Goal: Task Accomplishment & Management: Complete application form

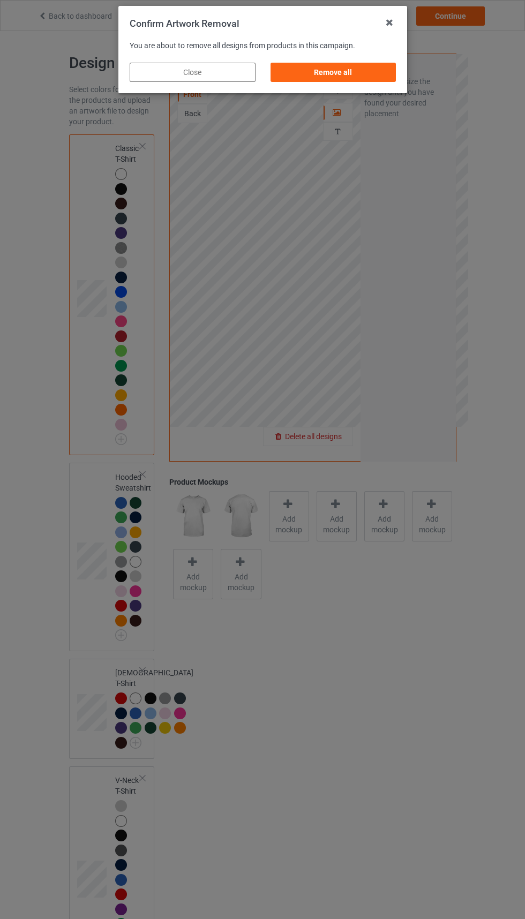
click at [347, 78] on div "Remove all" at bounding box center [333, 72] width 126 height 19
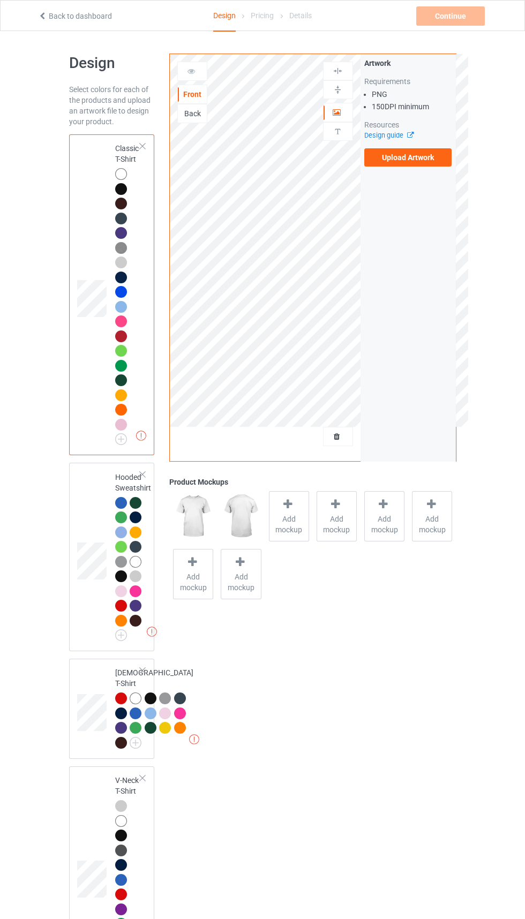
click at [411, 157] on label "Upload Artwork" at bounding box center [408, 157] width 88 height 18
click at [0, 0] on input "Upload Artwork" at bounding box center [0, 0] width 0 height 0
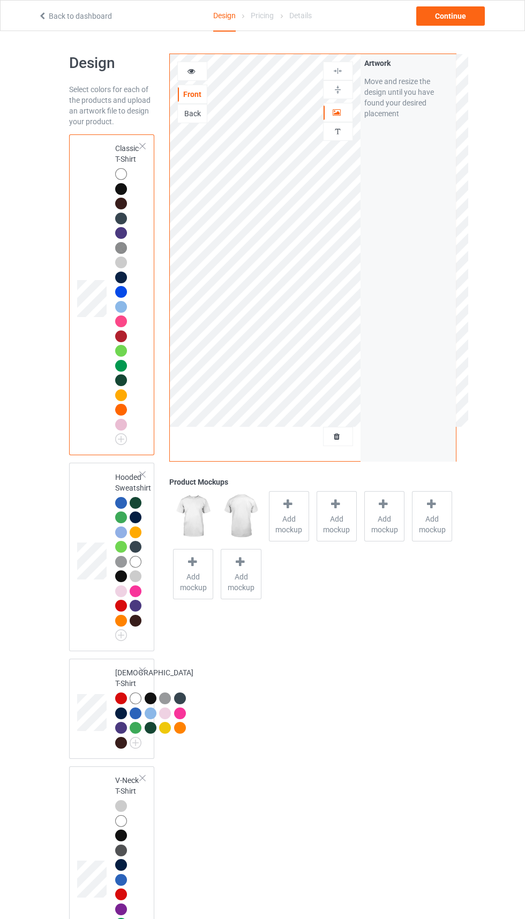
click at [337, 439] on icon at bounding box center [337, 434] width 9 height 7
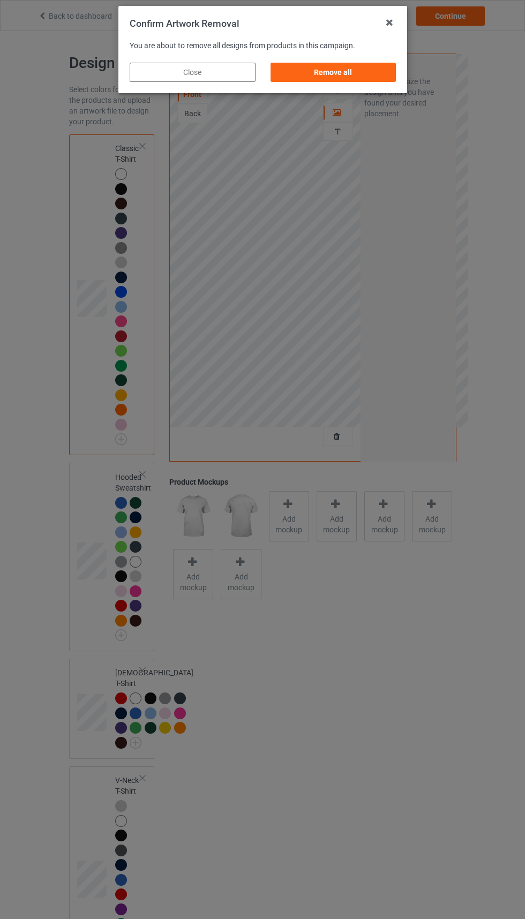
click at [338, 68] on div "Remove all" at bounding box center [333, 72] width 126 height 19
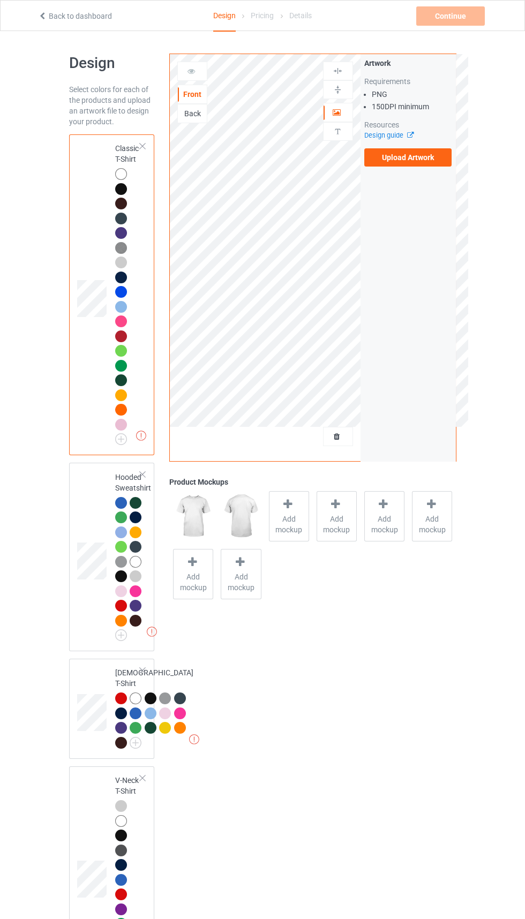
click at [389, 159] on label "Upload Artwork" at bounding box center [408, 157] width 88 height 18
click at [0, 0] on input "Upload Artwork" at bounding box center [0, 0] width 0 height 0
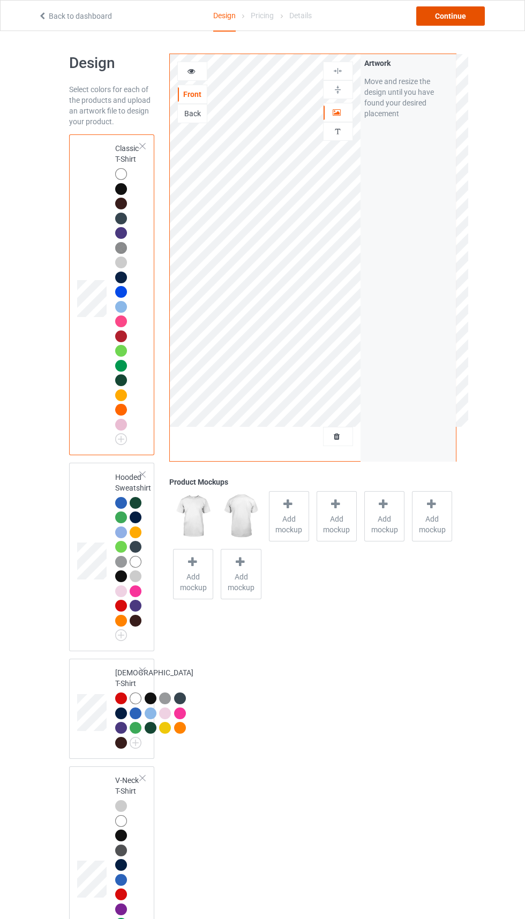
click at [450, 16] on div "Continue" at bounding box center [450, 15] width 69 height 19
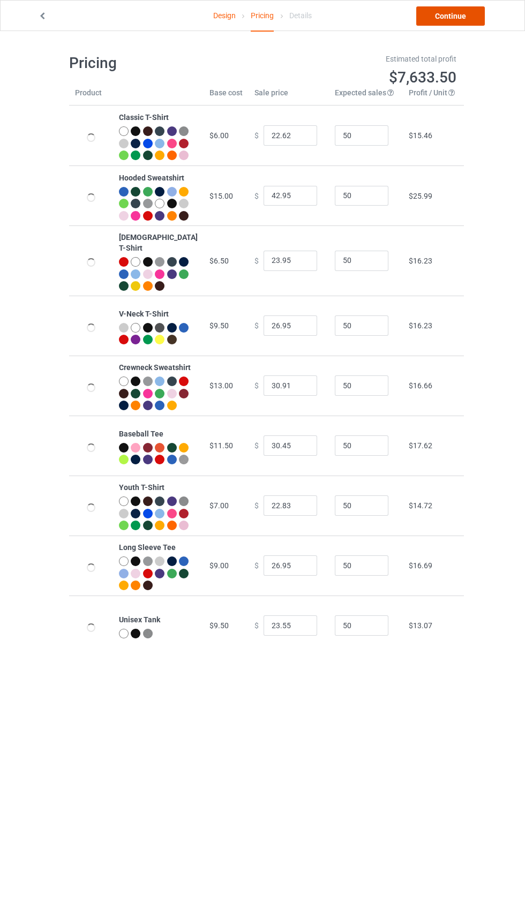
click at [449, 16] on link "Continue" at bounding box center [450, 15] width 69 height 19
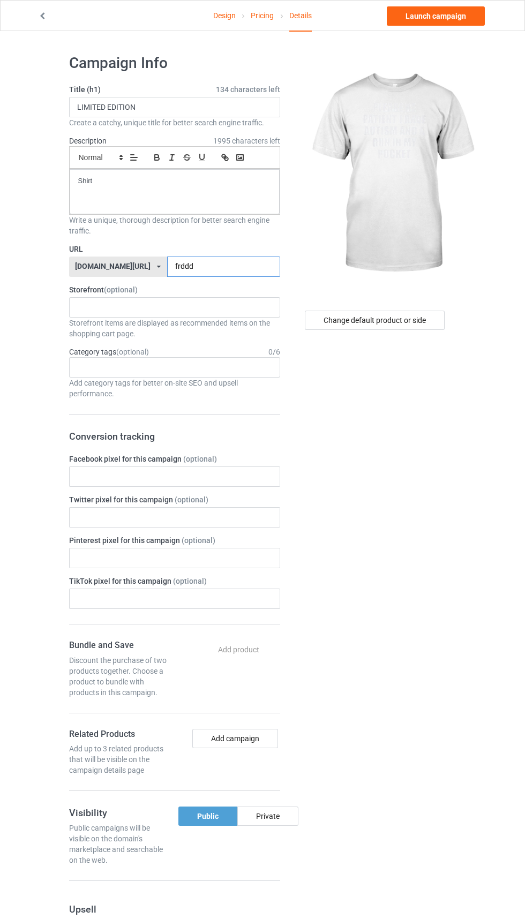
click at [220, 271] on input "frddd" at bounding box center [223, 267] width 113 height 20
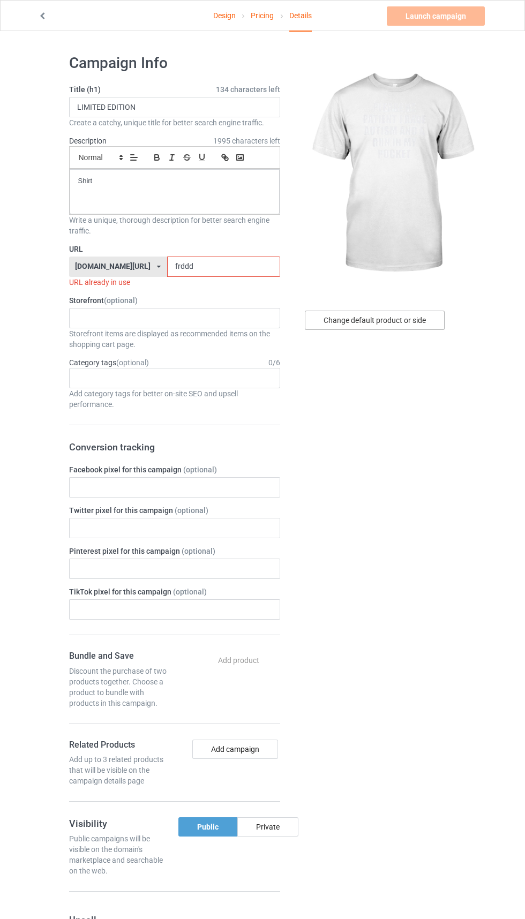
click at [408, 316] on div "Change default product or side" at bounding box center [375, 320] width 140 height 19
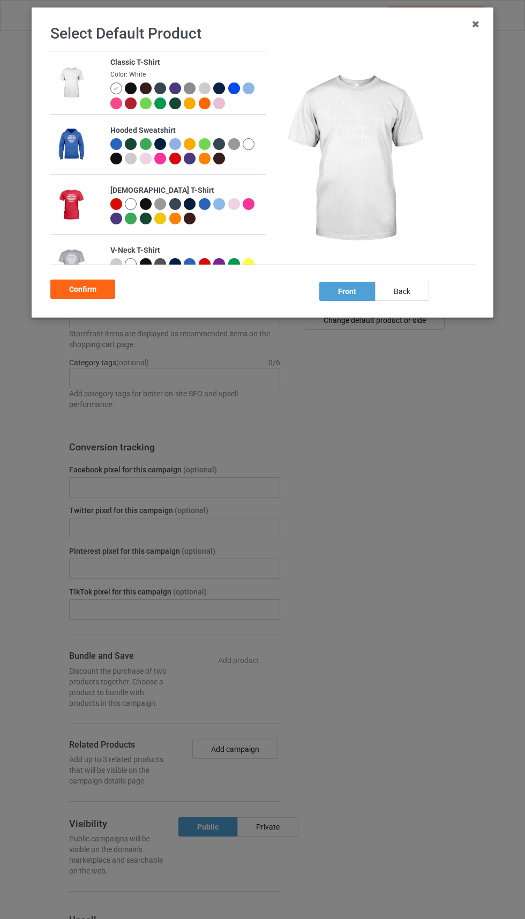
click at [397, 324] on div "Select Default Product Classic T-Shirt Color: White Hooded Sweatshirt [DEMOGRAP…" at bounding box center [262, 459] width 525 height 919
click at [134, 92] on div at bounding box center [131, 88] width 12 height 12
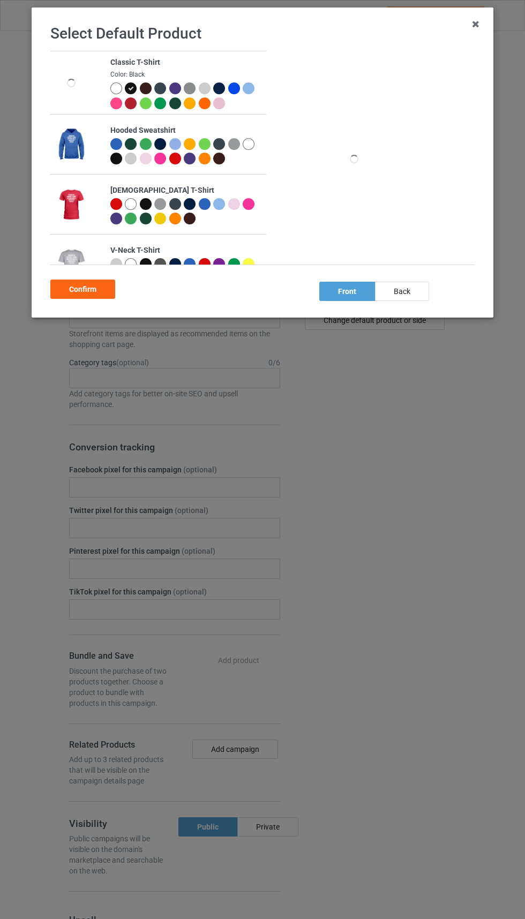
click at [92, 297] on div "Confirm" at bounding box center [82, 289] width 65 height 19
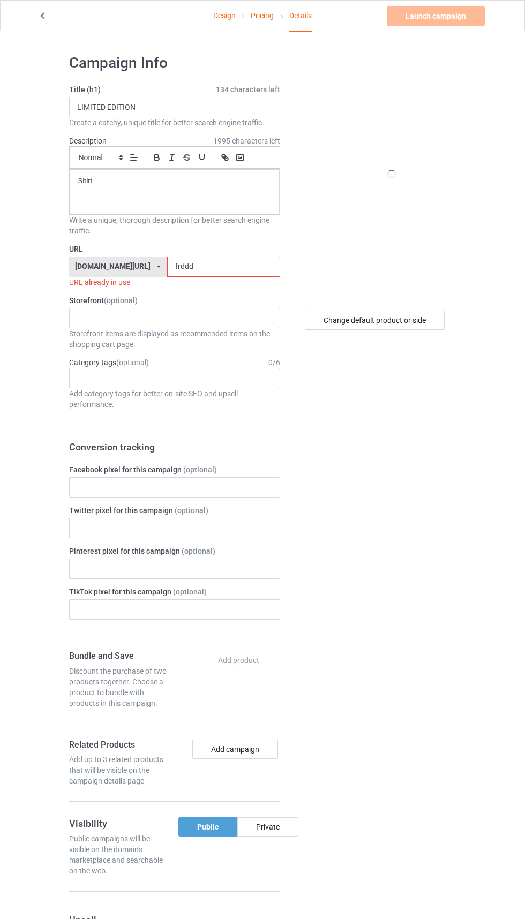
click at [196, 270] on input "frddd" at bounding box center [223, 267] width 113 height 20
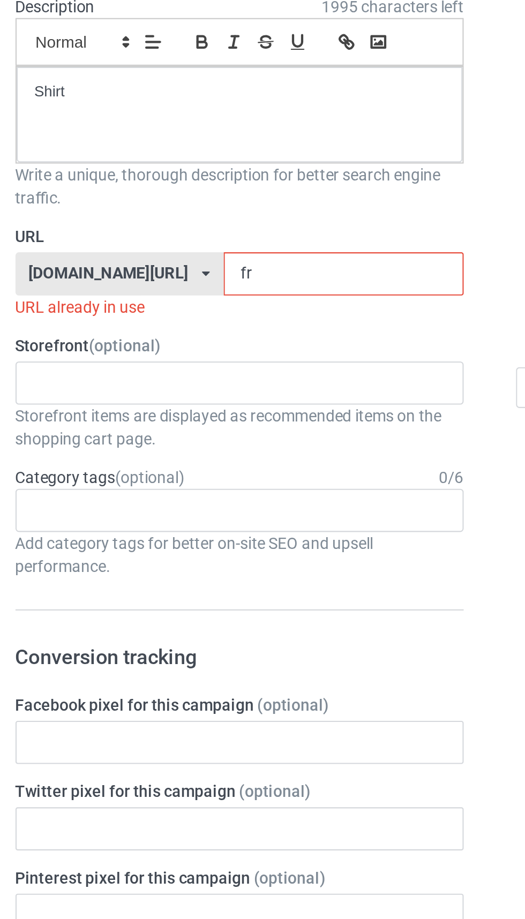
type input "f"
click at [167, 266] on input "Kkp6" at bounding box center [223, 267] width 113 height 20
type input "Kkkp6"
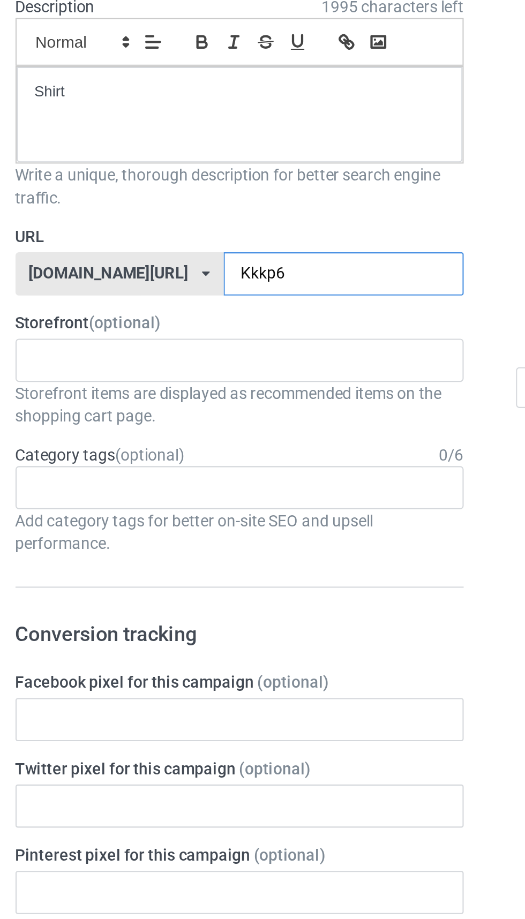
click at [173, 265] on input "Kkkp6" at bounding box center [223, 267] width 113 height 20
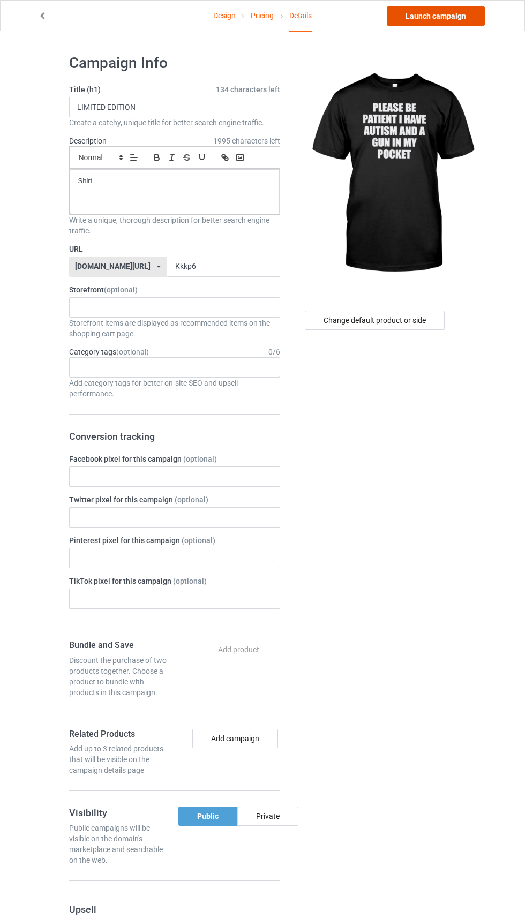
click at [452, 16] on link "Launch campaign" at bounding box center [436, 15] width 98 height 19
